Goal: Find specific page/section: Find specific page/section

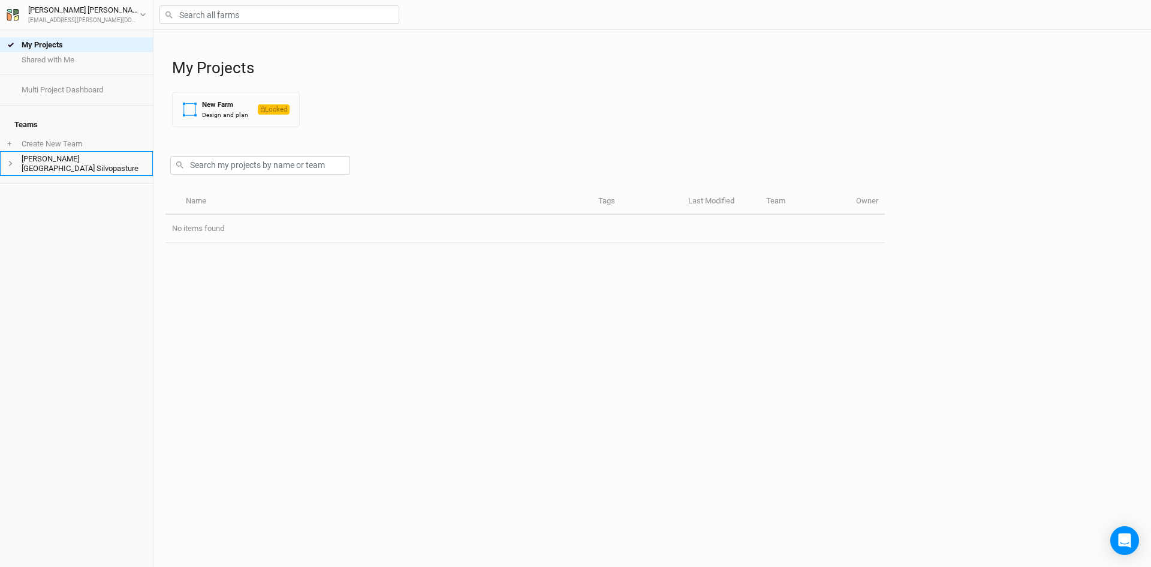
click at [34, 168] on li "[PERSON_NAME][GEOGRAPHIC_DATA] Silvopasture" at bounding box center [76, 163] width 153 height 25
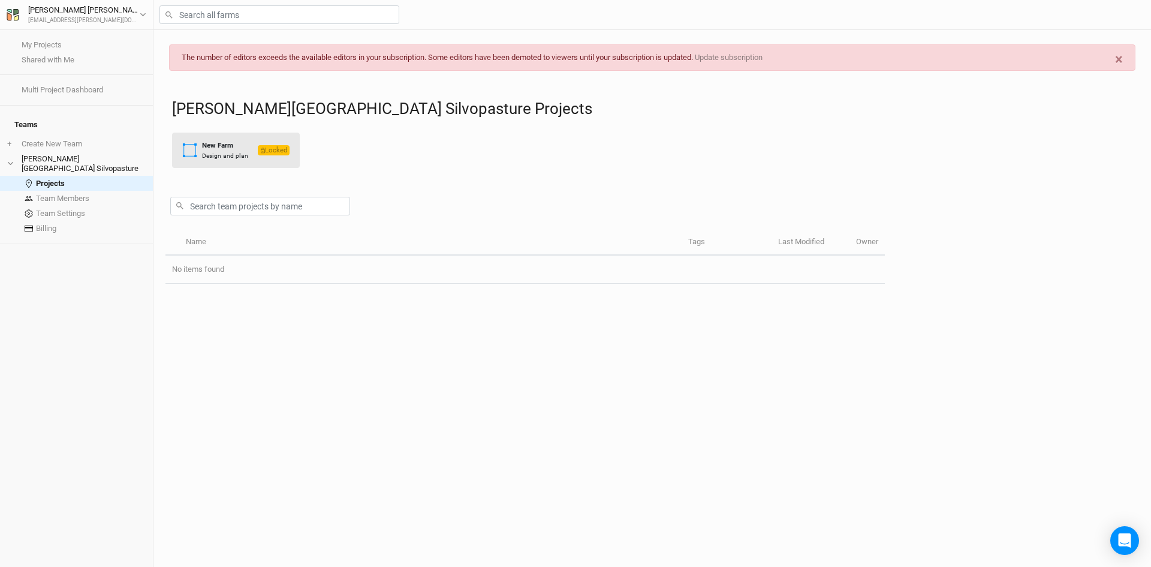
click at [216, 151] on div "Design and plan" at bounding box center [225, 155] width 46 height 9
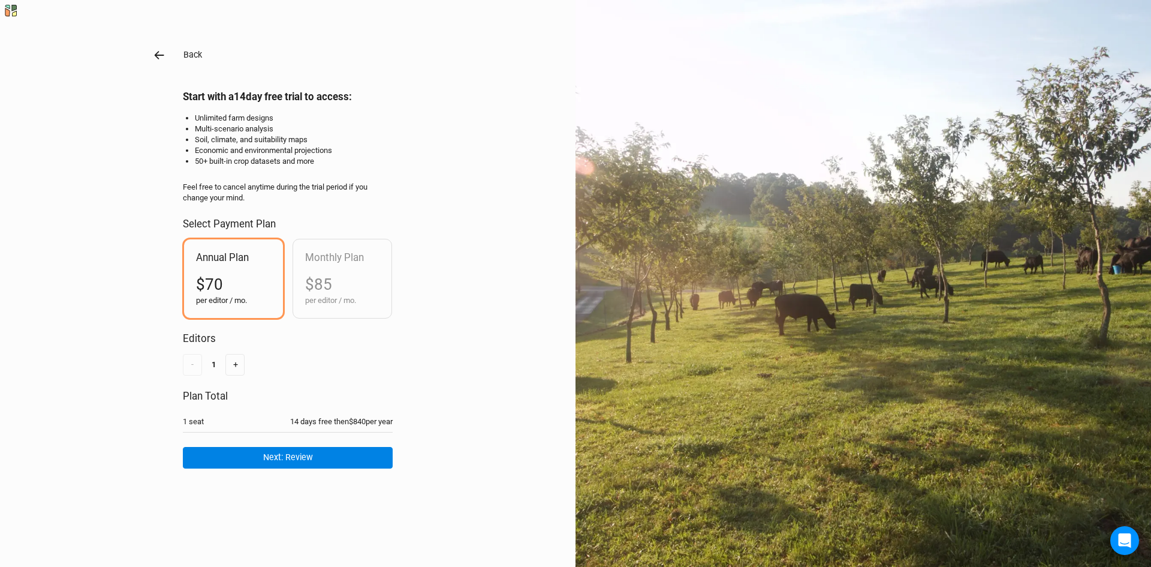
click at [153, 52] on icon "button" at bounding box center [159, 55] width 13 height 13
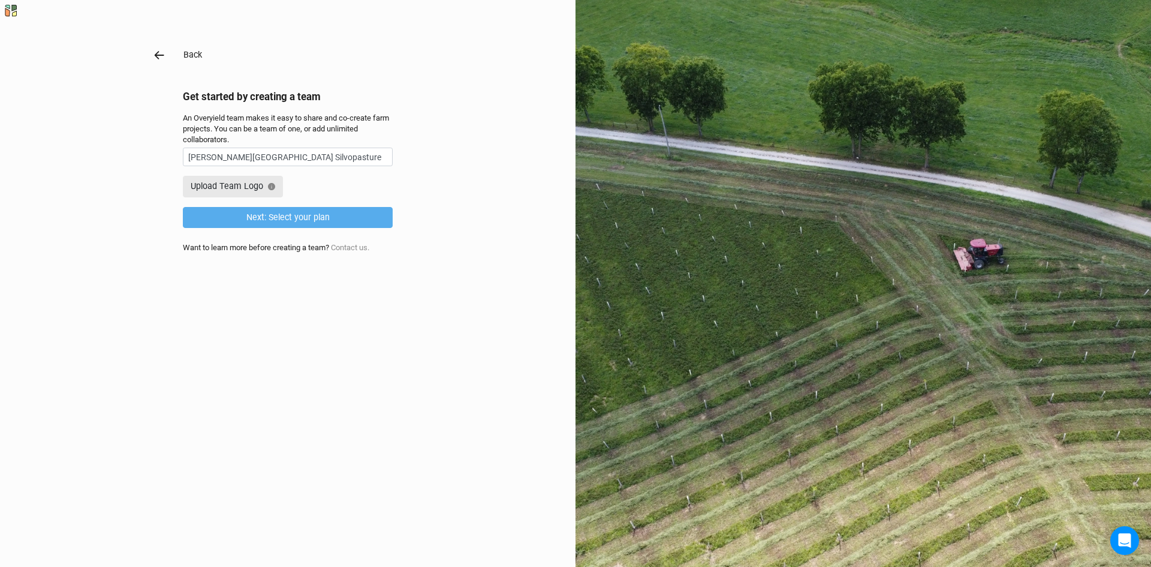
click at [154, 53] on icon "button" at bounding box center [159, 55] width 13 height 13
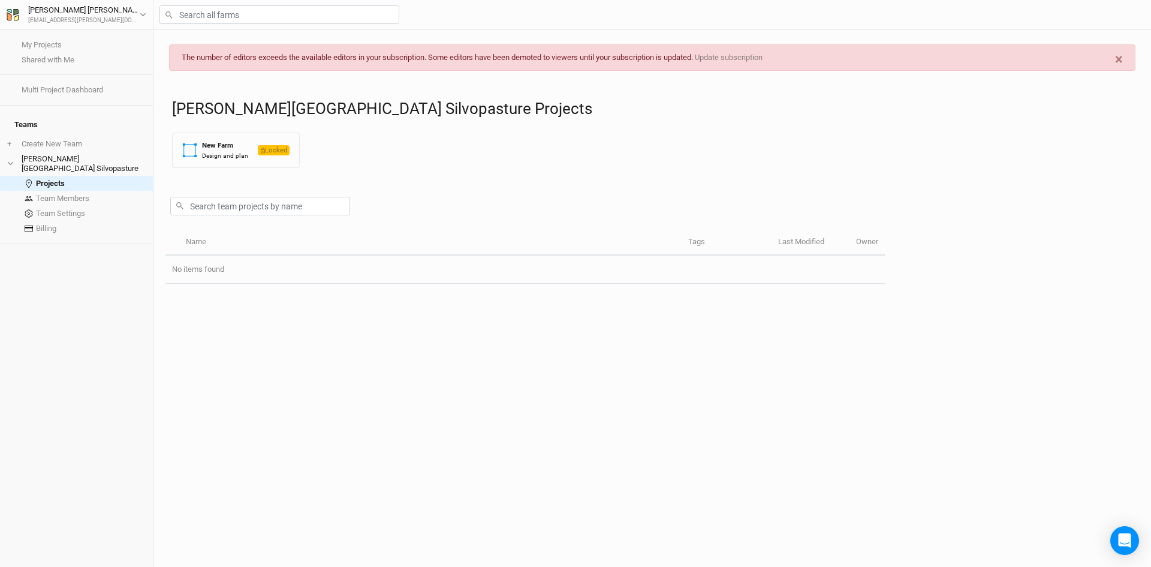
click at [420, 60] on div "× The number of editors exceeds the available editors in your subscription. Som…" at bounding box center [652, 57] width 966 height 26
click at [102, 58] on link "Shared with Me" at bounding box center [76, 59] width 153 height 15
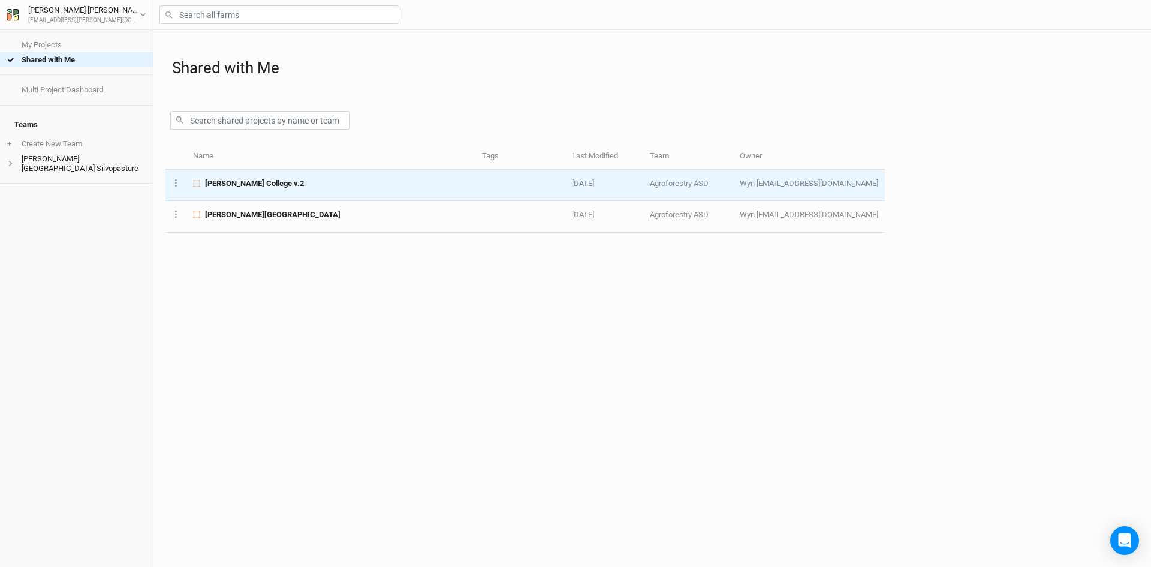
click at [271, 182] on span "[PERSON_NAME] College v.2" at bounding box center [254, 183] width 99 height 11
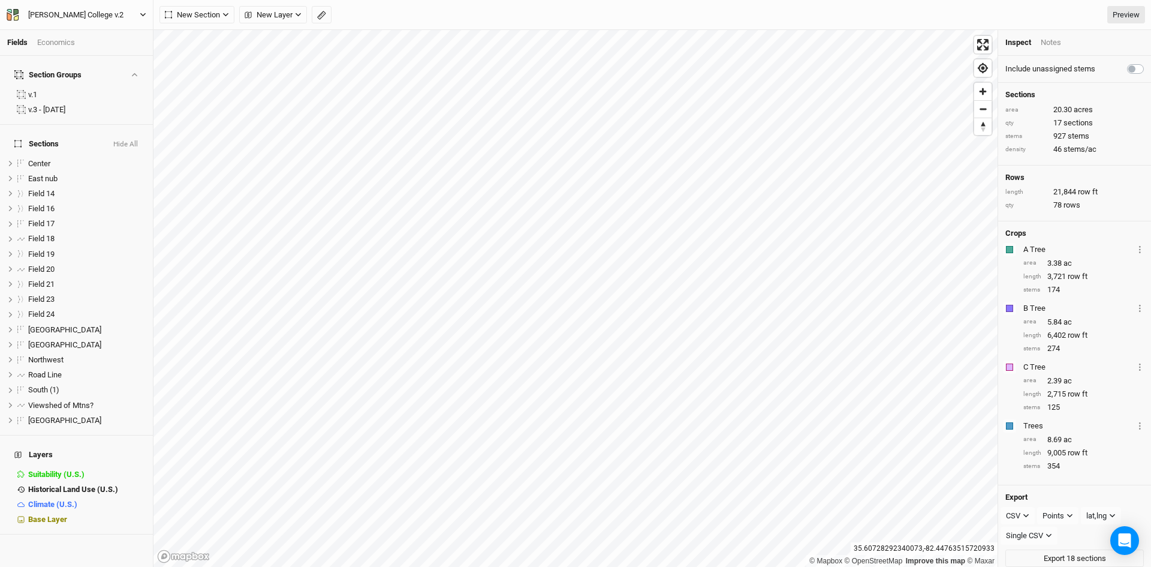
click at [121, 11] on div "[PERSON_NAME] College v.2" at bounding box center [76, 15] width 115 height 12
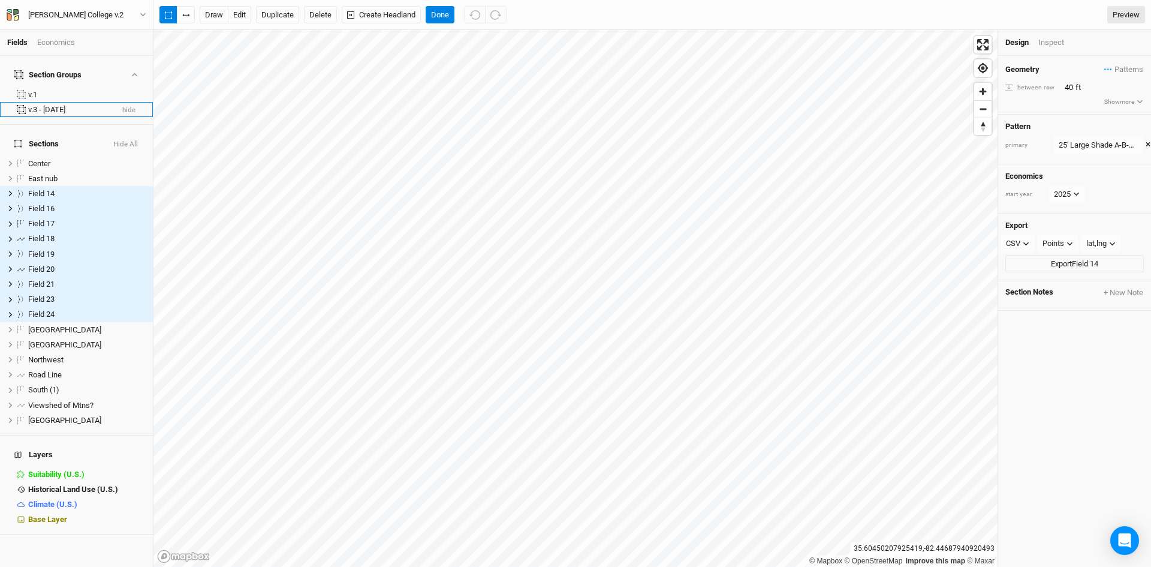
click at [50, 107] on li "v.3 - [DATE] hide" at bounding box center [76, 109] width 153 height 15
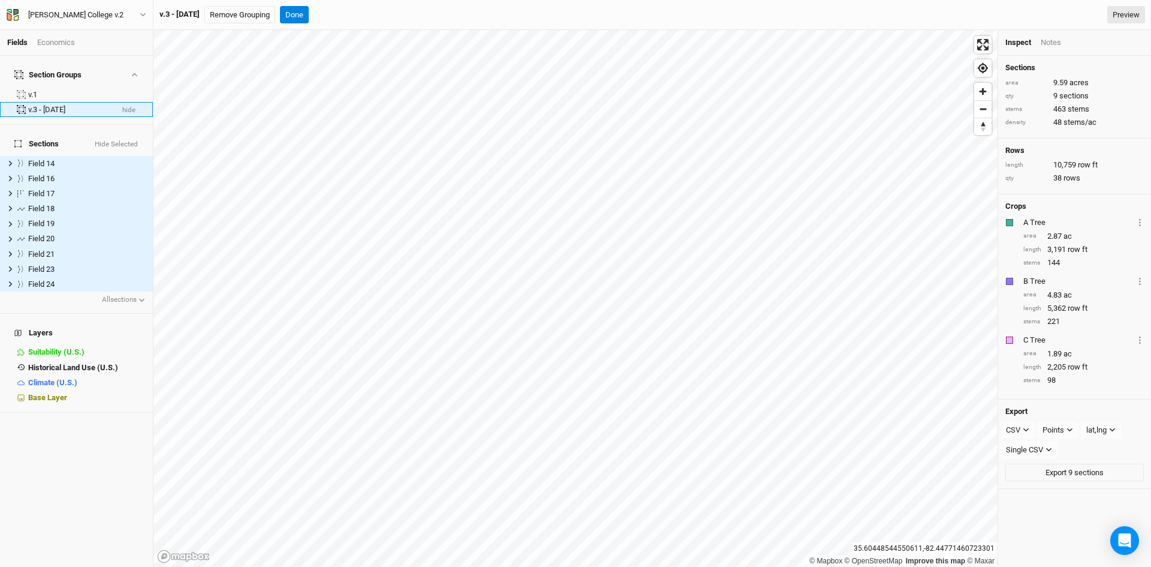
click at [60, 105] on div "v.3 - [DATE]" at bounding box center [70, 110] width 84 height 10
click at [53, 90] on div "v.1" at bounding box center [70, 95] width 84 height 10
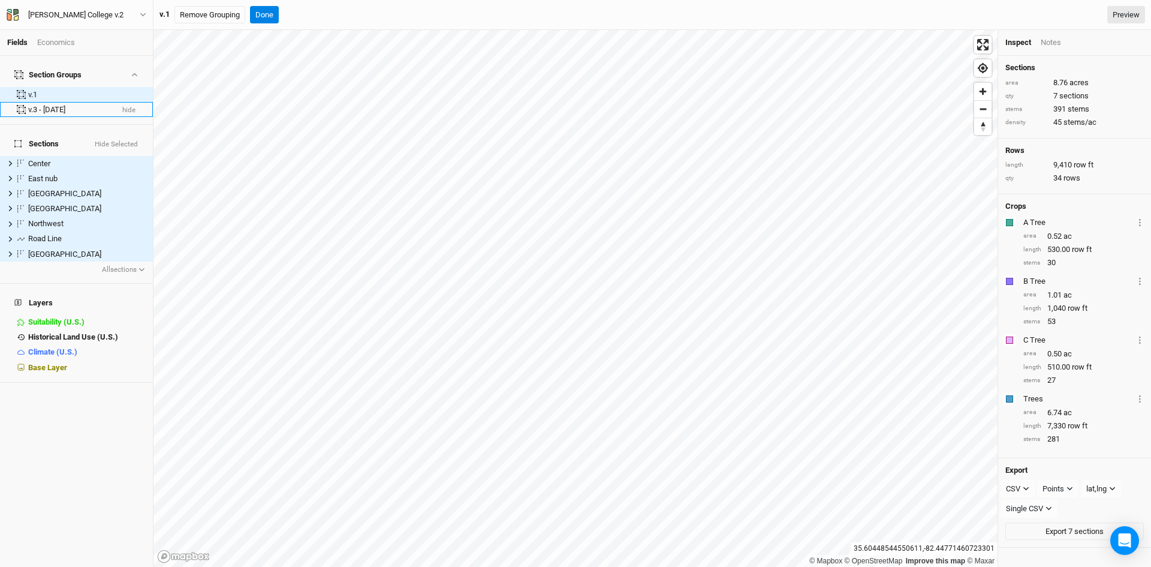
click at [67, 105] on div "v.3 - [DATE]" at bounding box center [70, 110] width 84 height 10
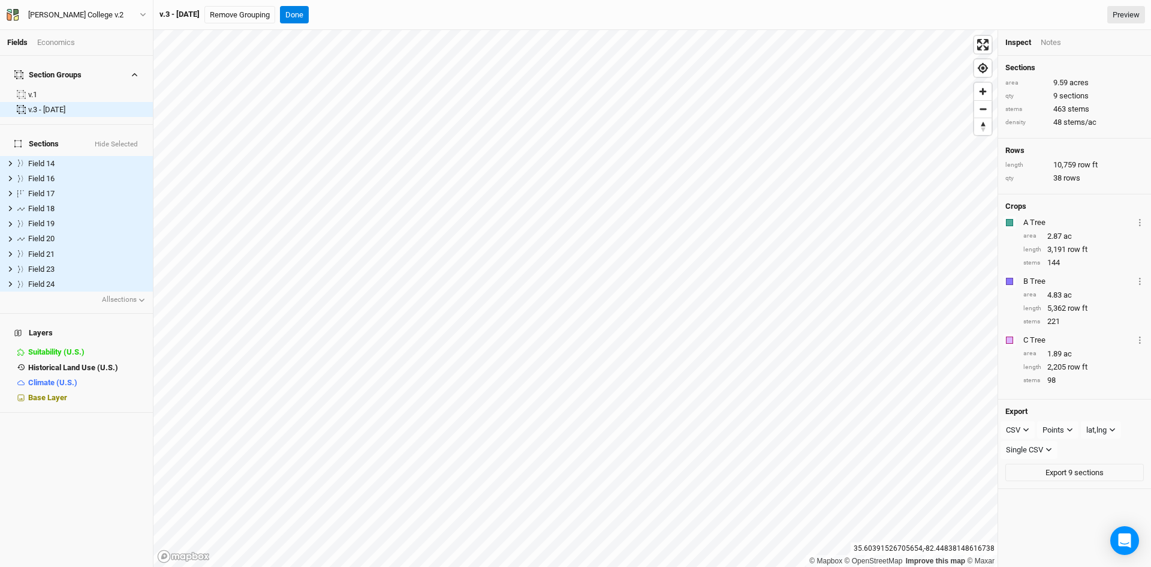
click at [131, 71] on icon "button" at bounding box center [134, 74] width 7 height 7
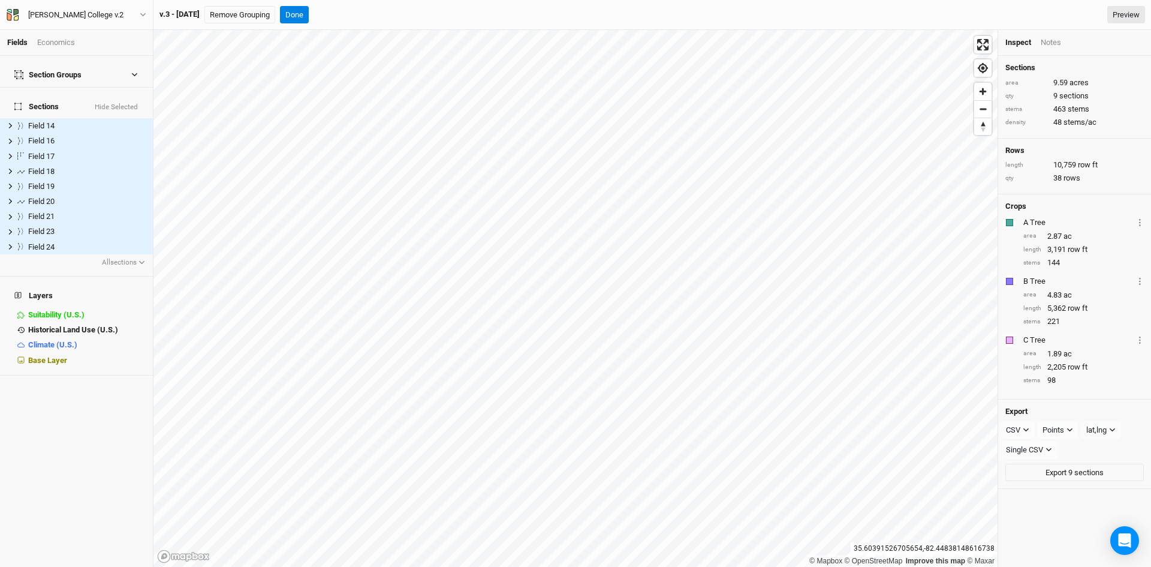
click at [131, 71] on icon "button" at bounding box center [134, 74] width 7 height 7
